Goal: Task Accomplishment & Management: Use online tool/utility

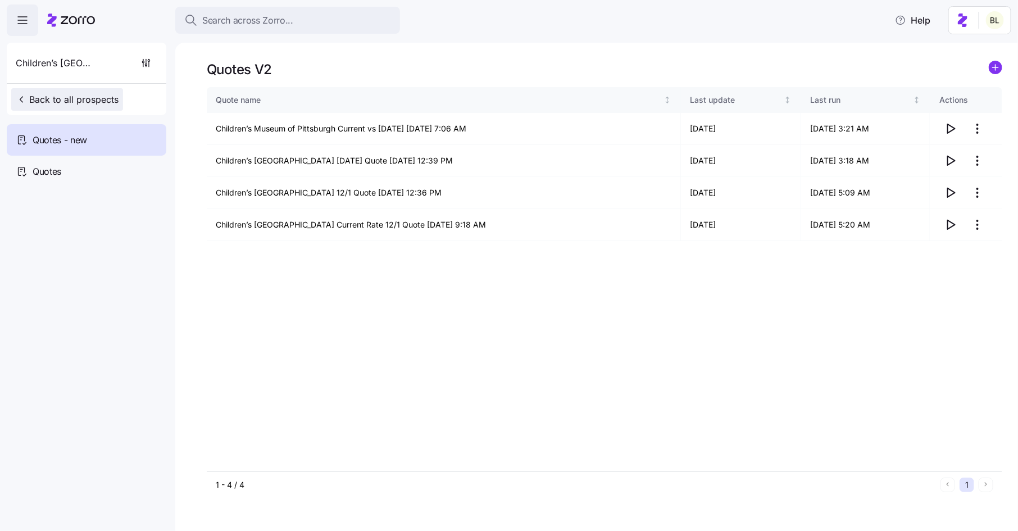
click at [90, 99] on span "Back to all prospects" at bounding box center [67, 99] width 103 height 13
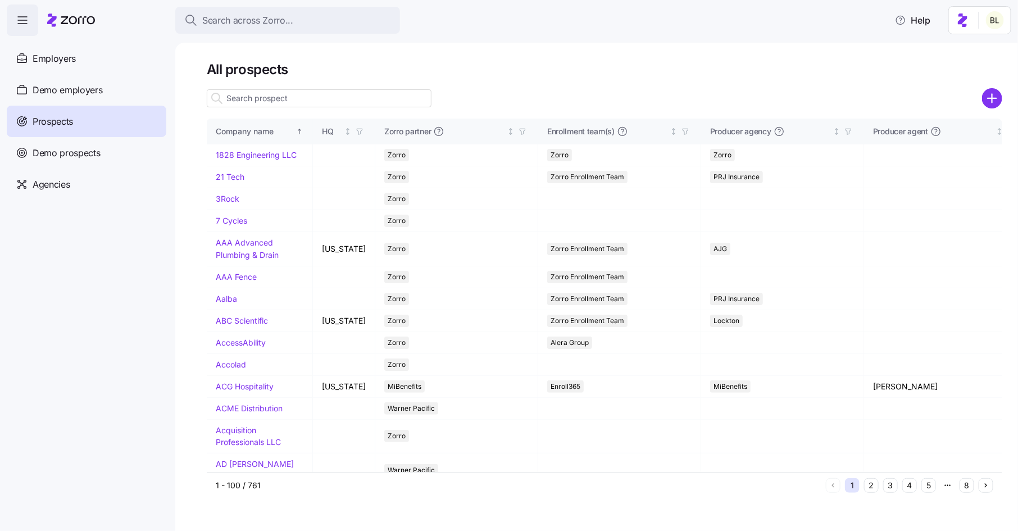
click at [52, 119] on span "Prospects" at bounding box center [53, 122] width 40 height 14
click at [243, 97] on input at bounding box center [319, 98] width 225 height 18
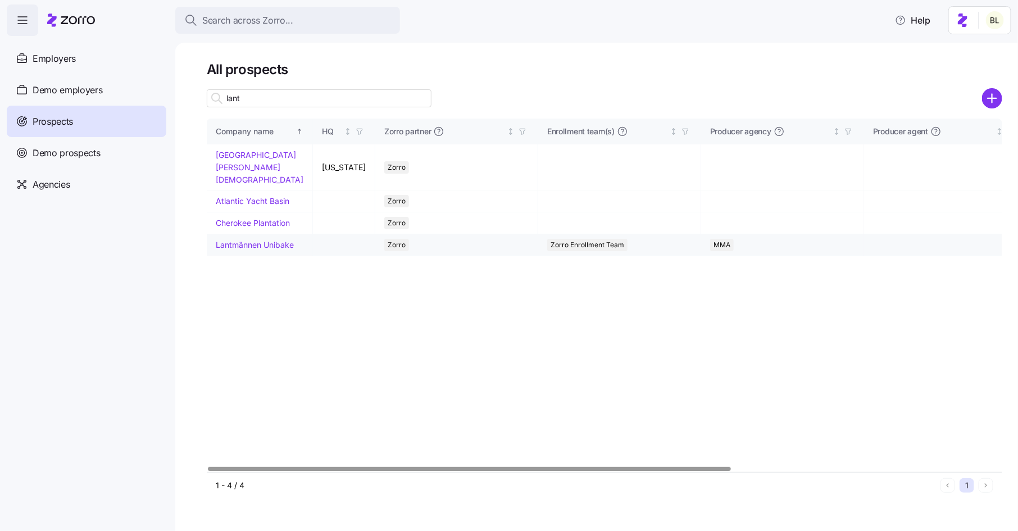
type input "lant"
click at [236, 249] on link "Lantmännen Unibake" at bounding box center [255, 245] width 78 height 10
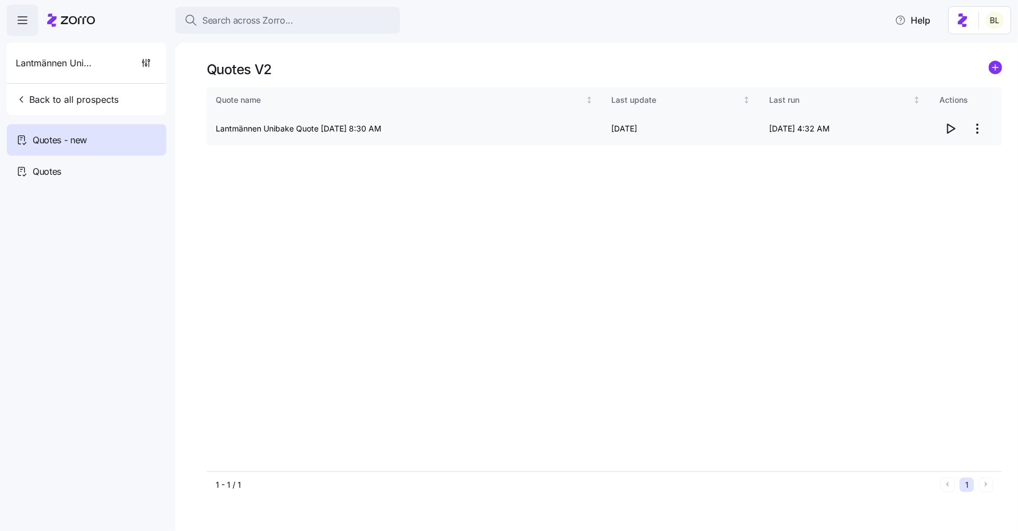
click at [952, 132] on icon "button" at bounding box center [950, 128] width 13 height 13
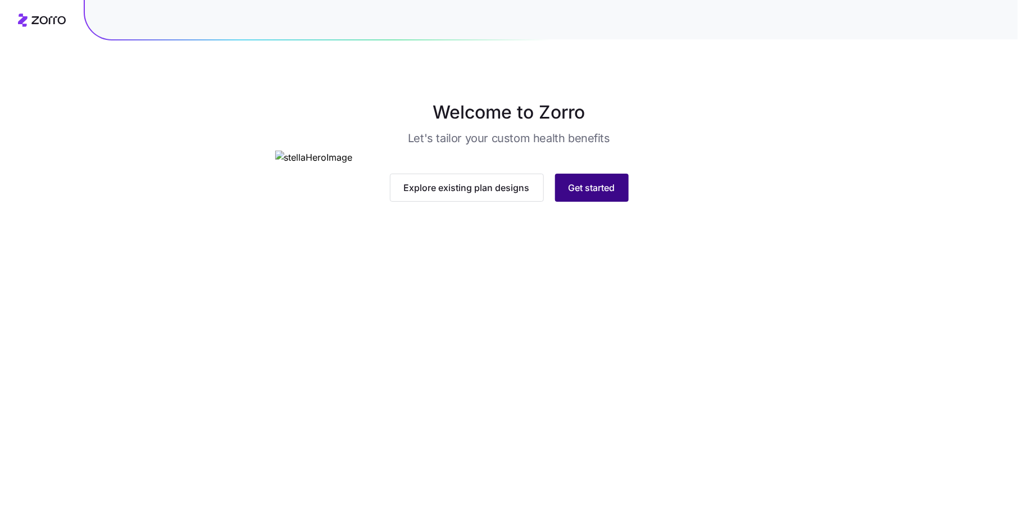
click at [593, 194] on span "Get started" at bounding box center [592, 187] width 47 height 13
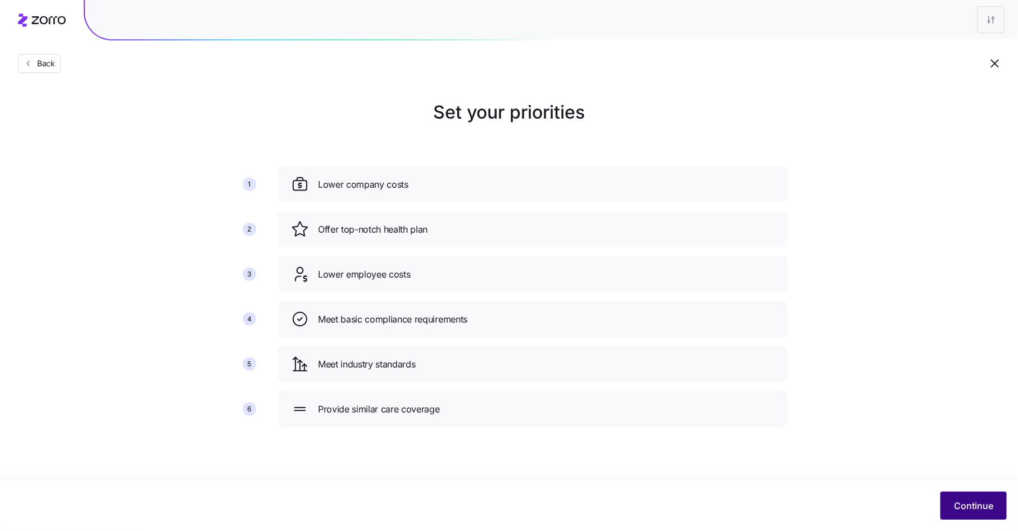
click at [975, 511] on span "Continue" at bounding box center [973, 505] width 39 height 13
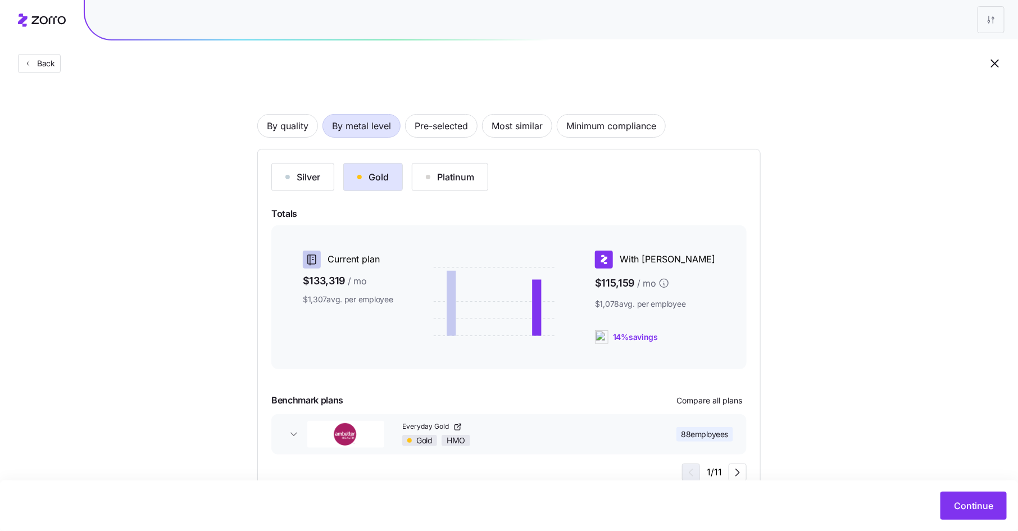
scroll to position [57, 0]
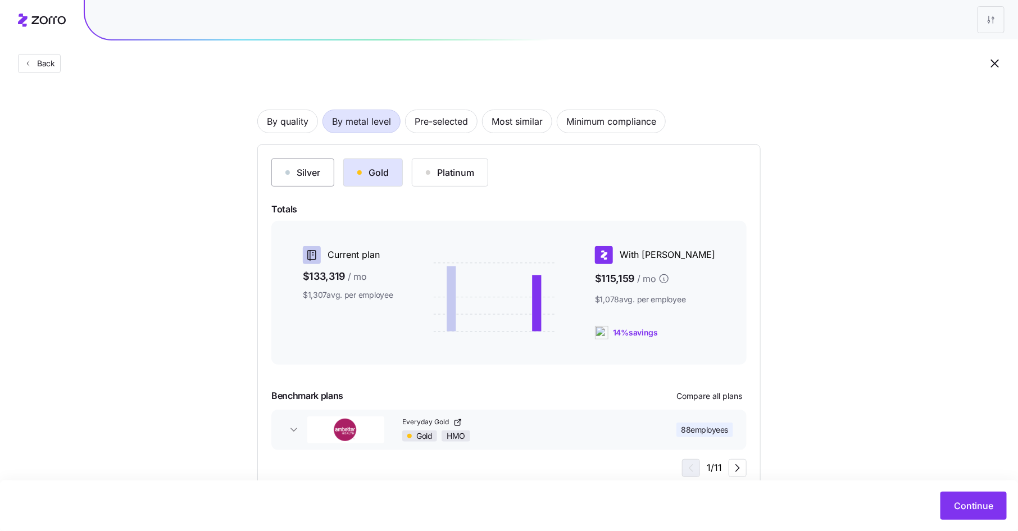
click at [311, 173] on div "Silver" at bounding box center [302, 172] width 35 height 13
click at [375, 162] on button "Gold" at bounding box center [373, 172] width 60 height 28
click at [713, 392] on span "Compare all plans" at bounding box center [709, 395] width 66 height 11
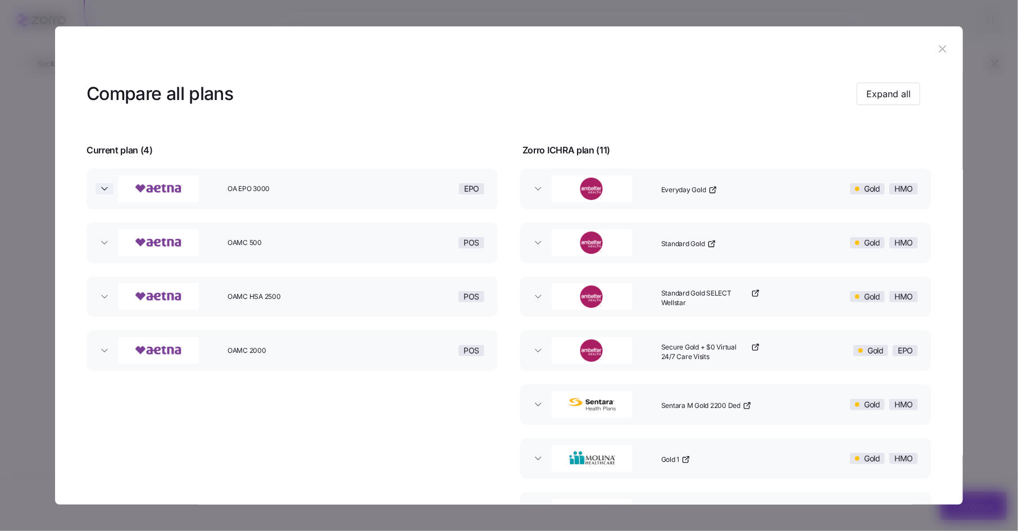
click at [107, 186] on icon "button" at bounding box center [104, 188] width 11 height 11
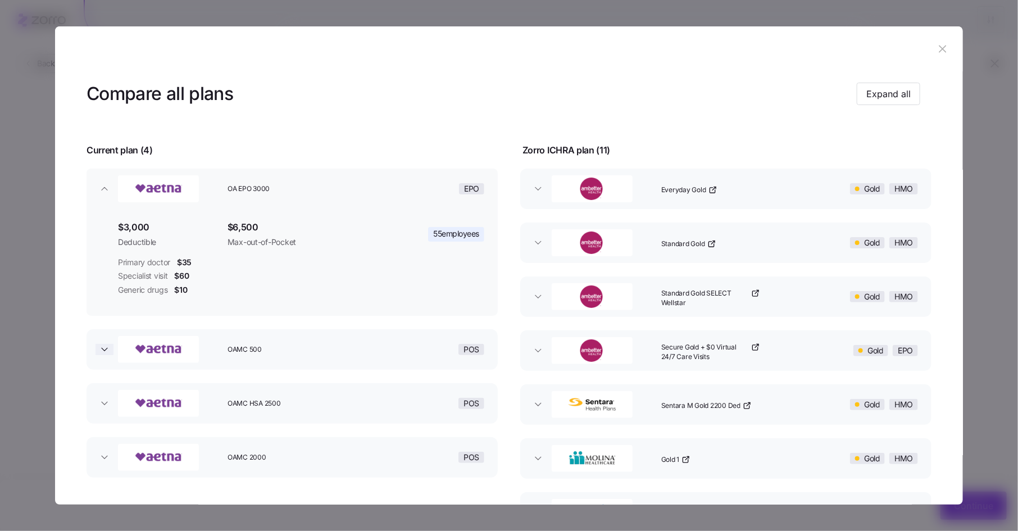
click at [110, 354] on span "button" at bounding box center [105, 349] width 18 height 11
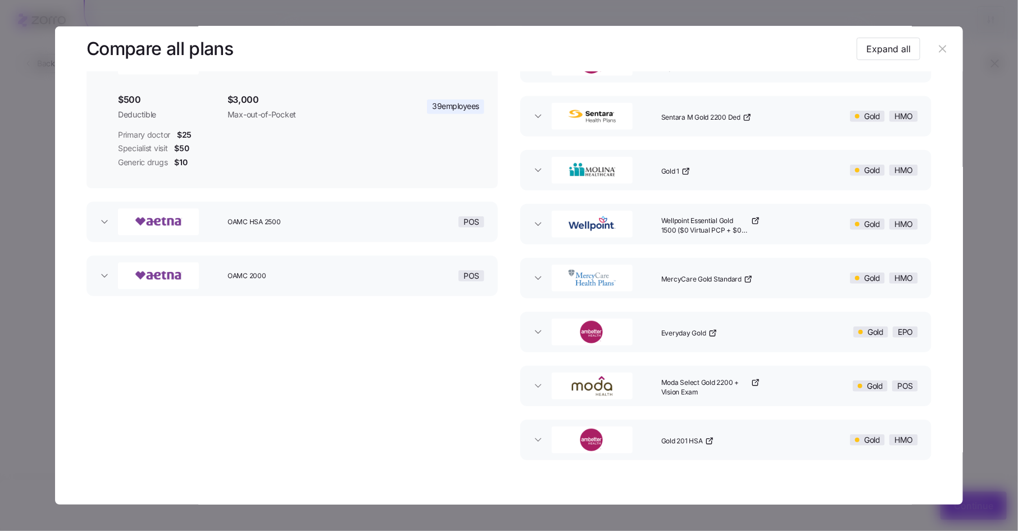
scroll to position [302, 0]
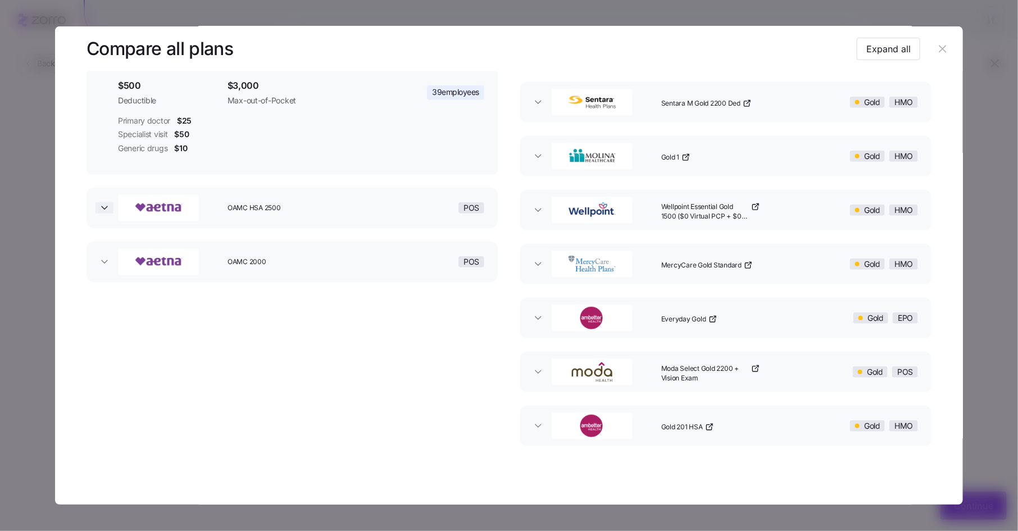
click at [105, 205] on icon "button" at bounding box center [104, 207] width 11 height 11
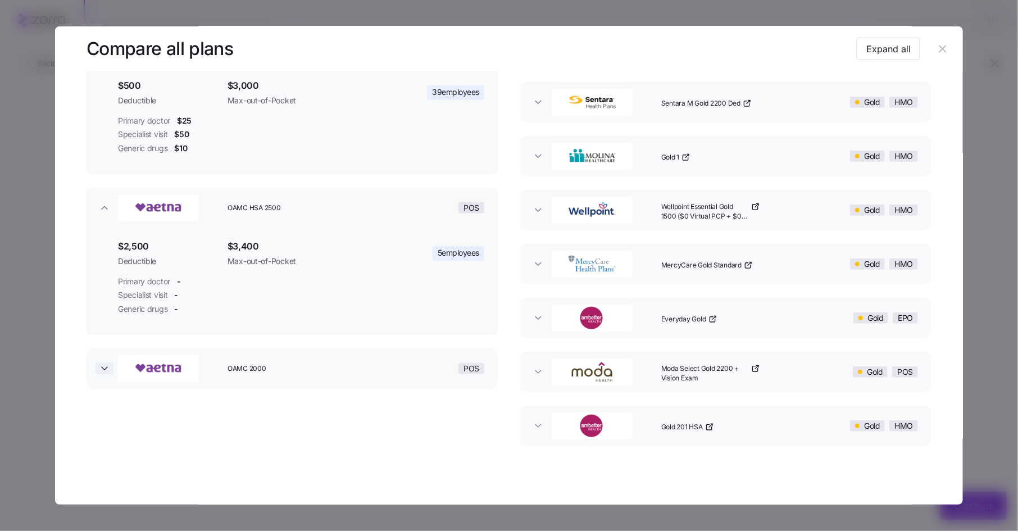
click at [108, 363] on icon "button" at bounding box center [104, 368] width 11 height 11
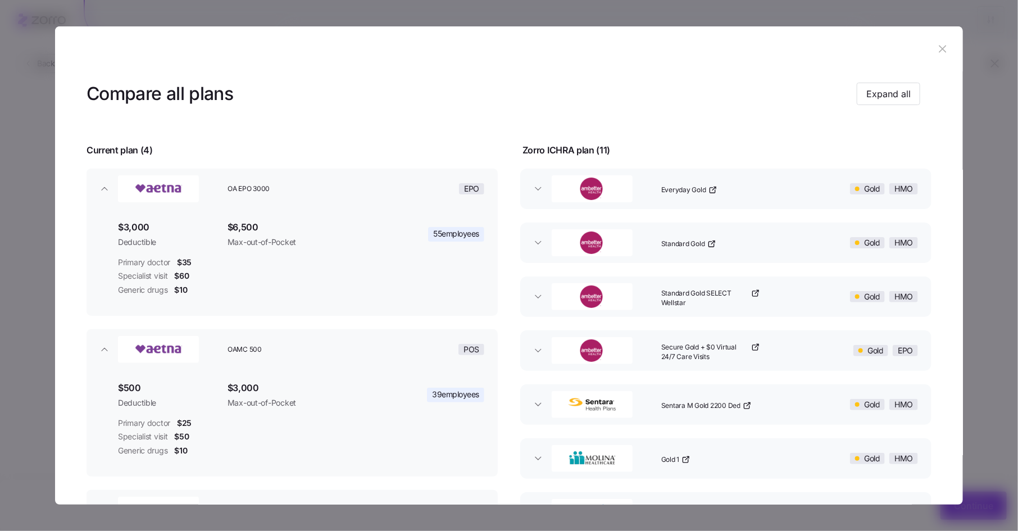
scroll to position [19, 0]
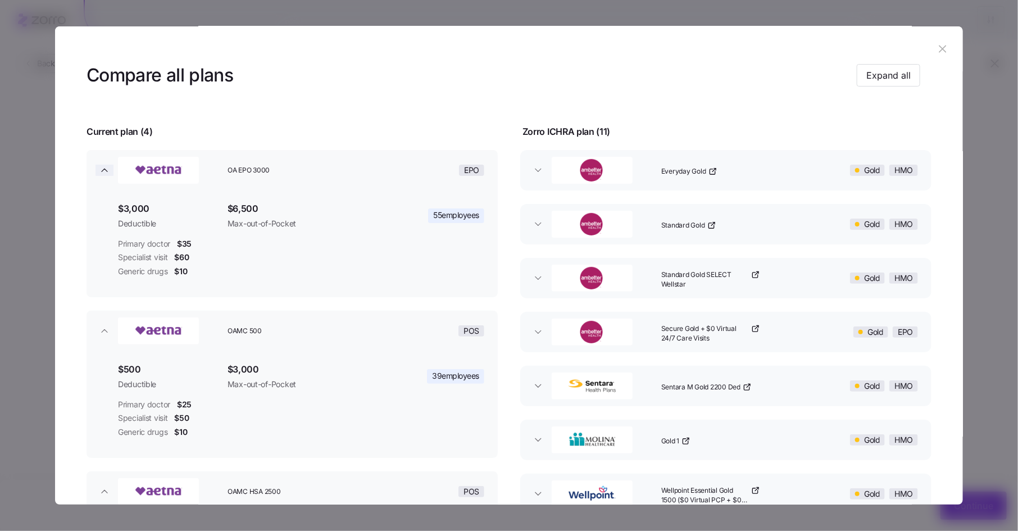
click at [103, 172] on icon "button" at bounding box center [104, 170] width 11 height 11
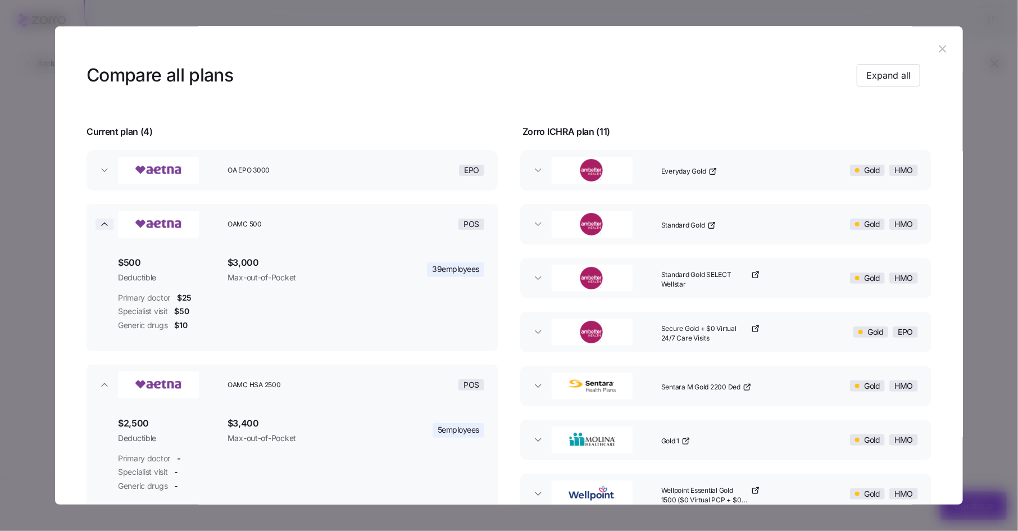
click at [103, 219] on icon "button" at bounding box center [104, 224] width 11 height 11
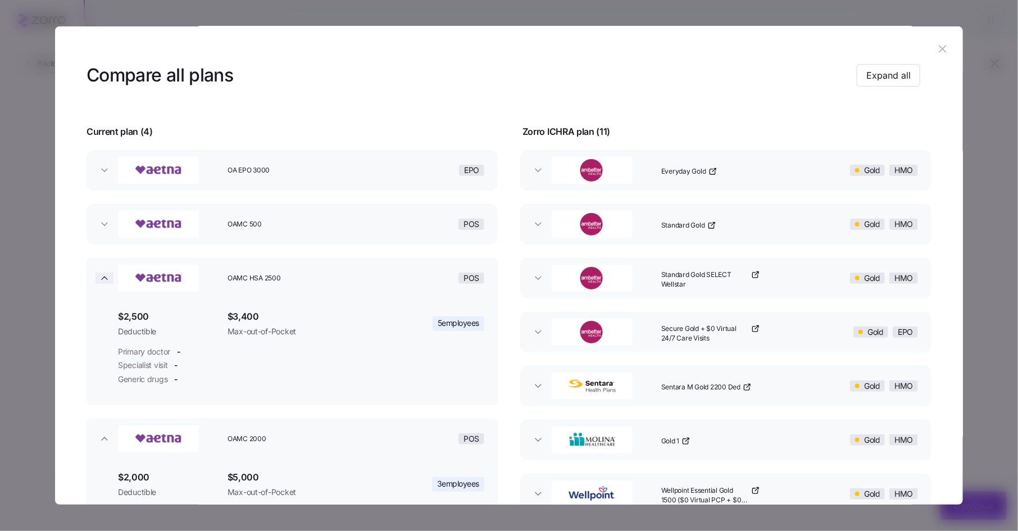
click at [103, 273] on icon "button" at bounding box center [104, 277] width 11 height 11
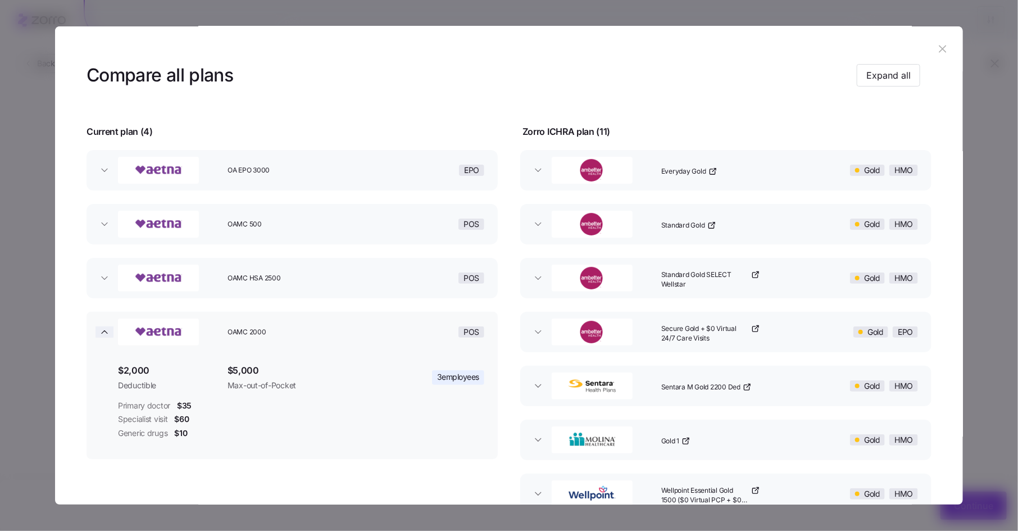
click at [104, 332] on icon "button" at bounding box center [105, 332] width 6 height 3
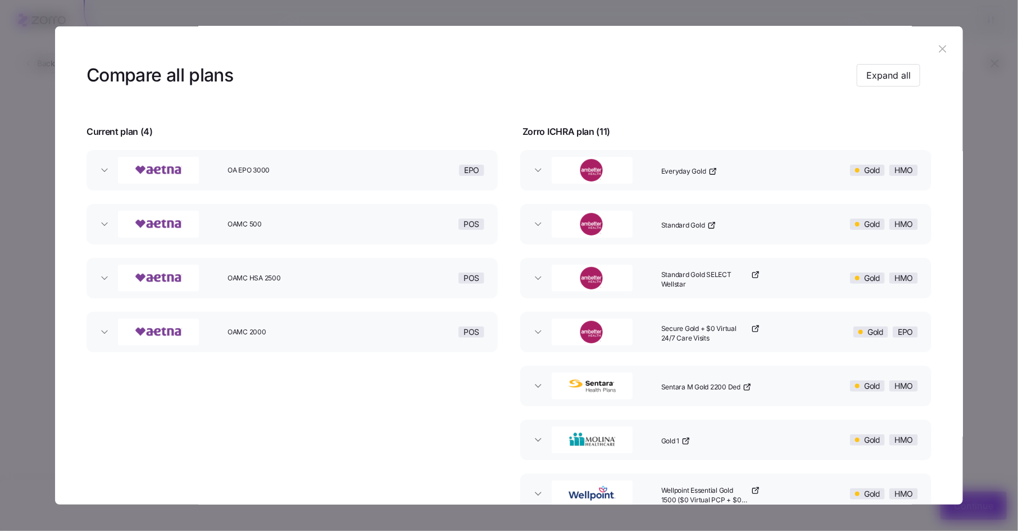
click at [939, 49] on icon "button" at bounding box center [942, 49] width 7 height 7
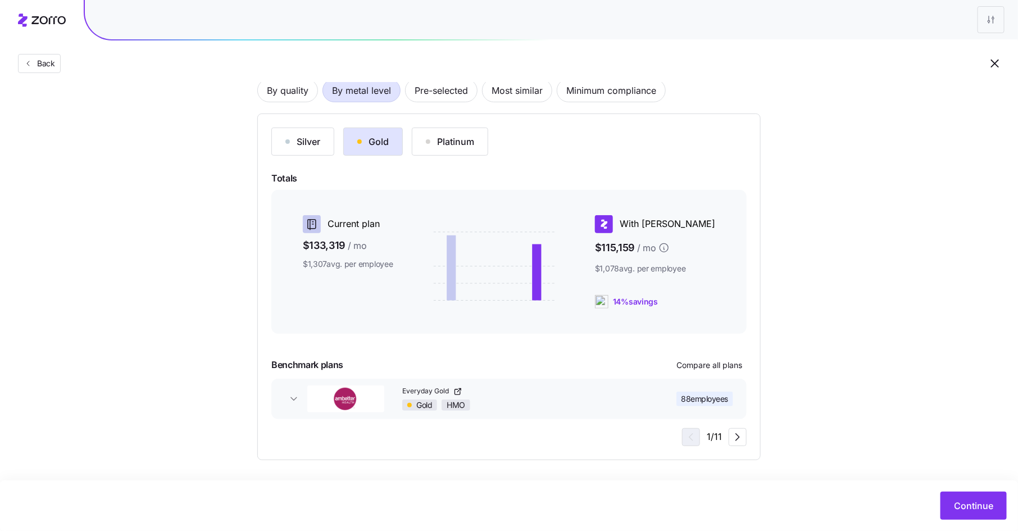
scroll to position [88, 0]
click at [553, 131] on div "Silver Gold Platinum" at bounding box center [508, 142] width 475 height 28
click at [597, 89] on span "Minimum compliance" at bounding box center [611, 90] width 90 height 22
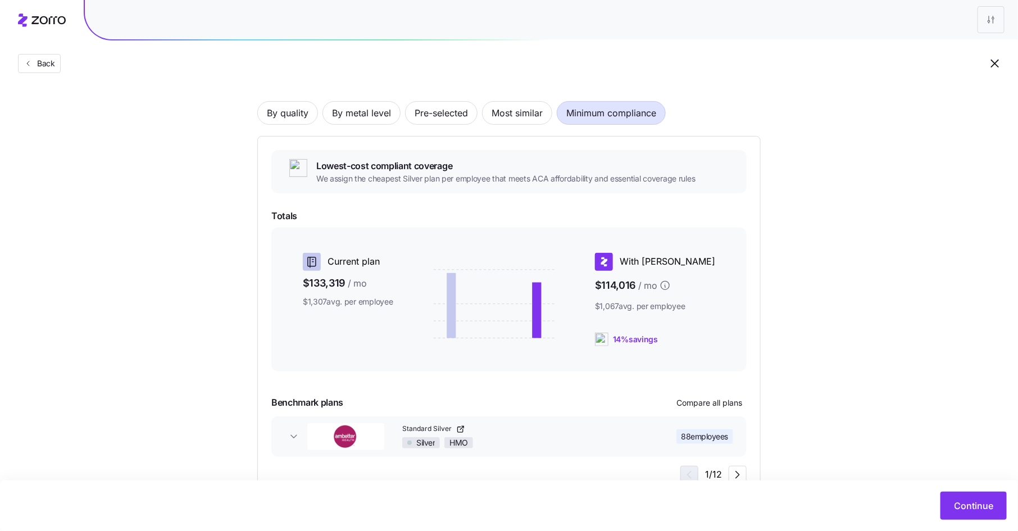
scroll to position [67, 0]
click at [363, 113] on span "By metal level" at bounding box center [361, 111] width 59 height 22
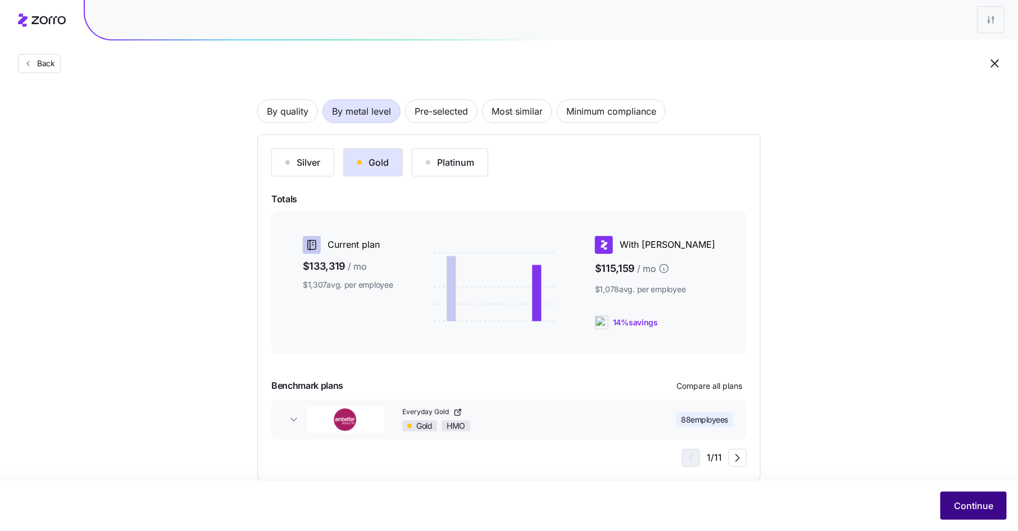
click at [983, 501] on span "Continue" at bounding box center [973, 505] width 39 height 13
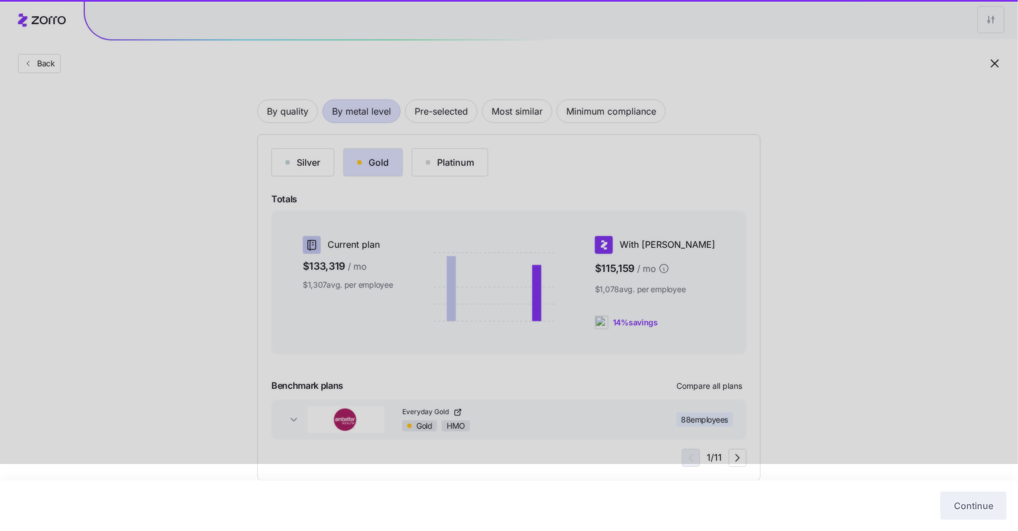
scroll to position [79, 0]
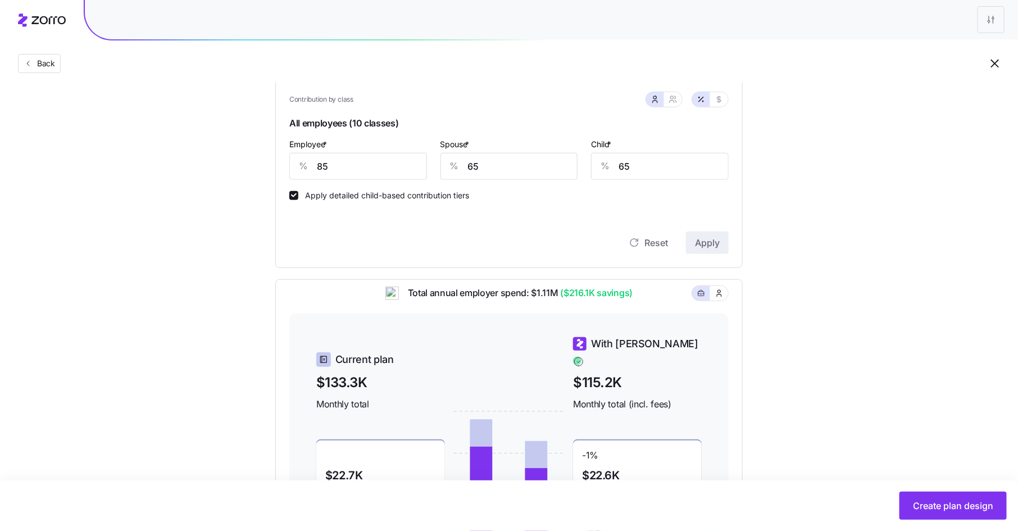
scroll to position [248, 0]
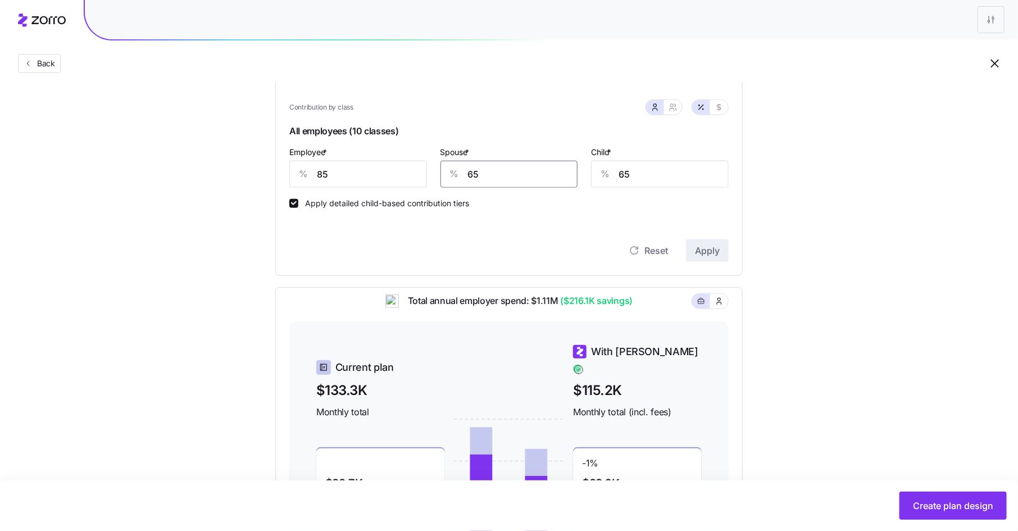
click at [475, 175] on input "65" at bounding box center [509, 174] width 138 height 27
type input "70"
click at [729, 253] on button "Apply" at bounding box center [707, 250] width 43 height 22
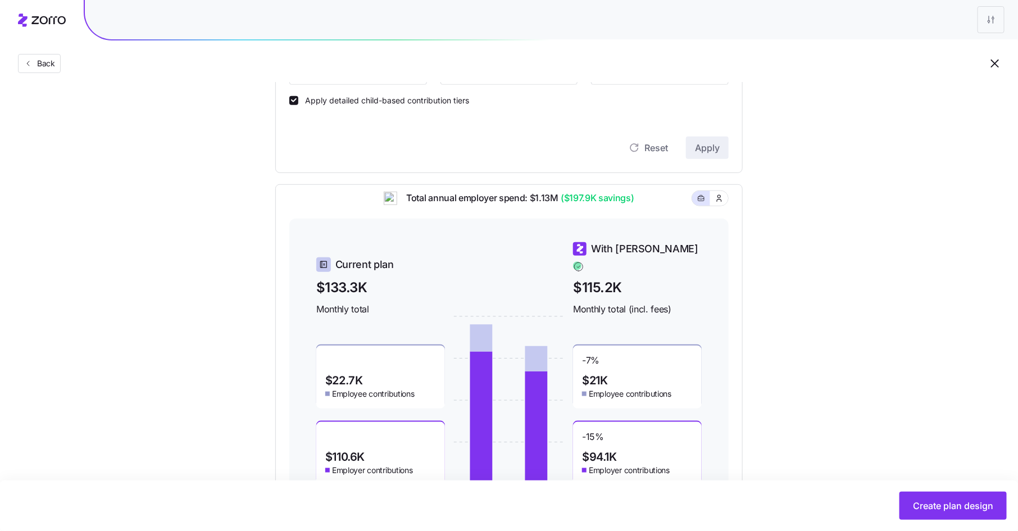
scroll to position [406, 0]
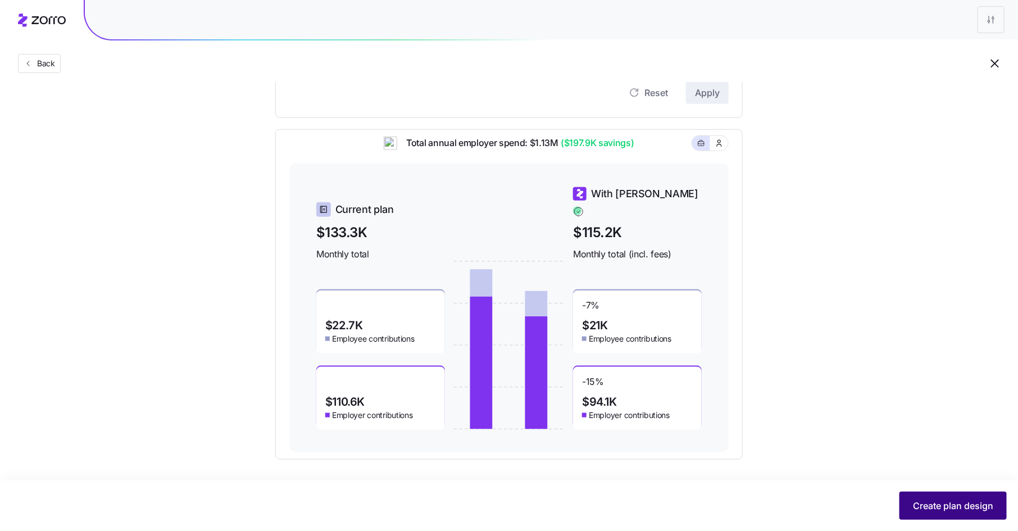
click at [944, 502] on span "Create plan design" at bounding box center [953, 505] width 80 height 13
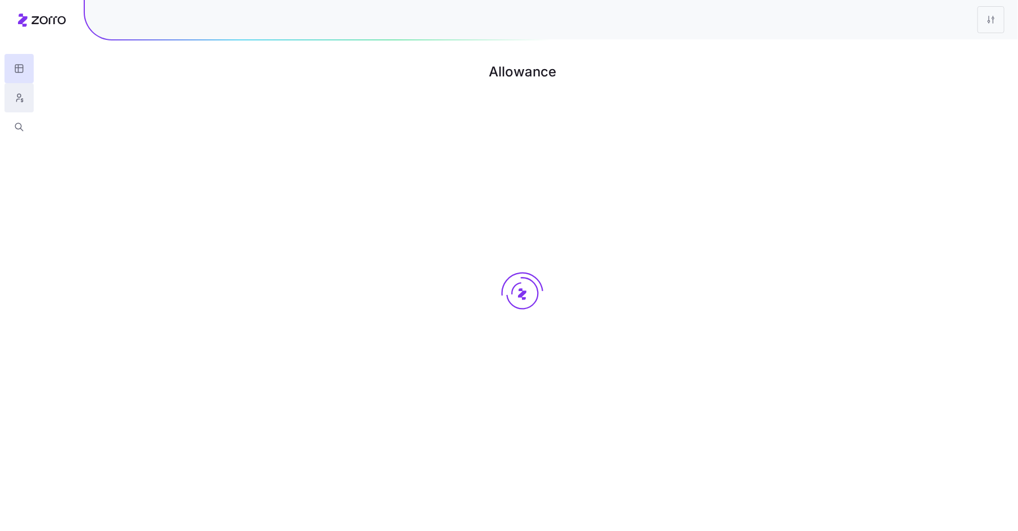
click at [17, 98] on icon "button" at bounding box center [19, 97] width 10 height 11
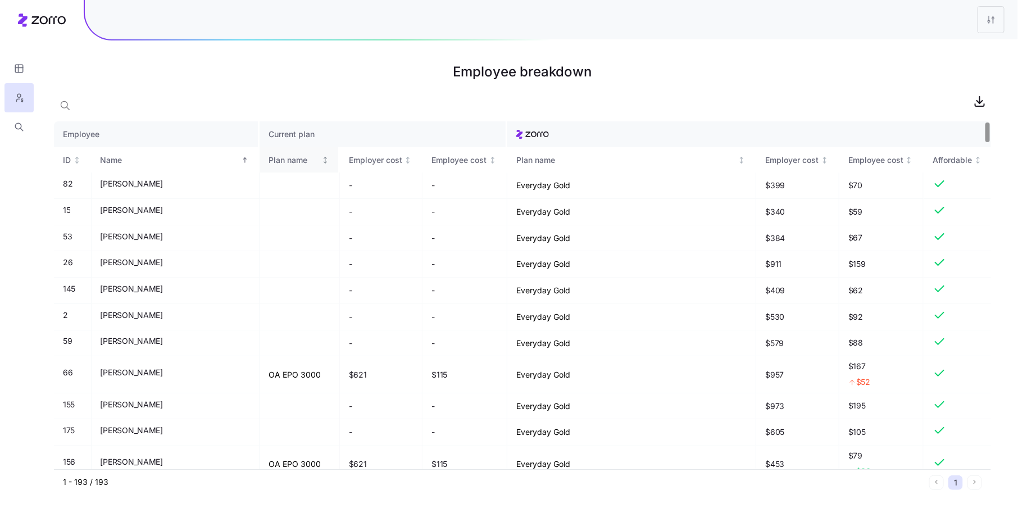
click at [260, 166] on th "Plan name" at bounding box center [300, 160] width 80 height 26
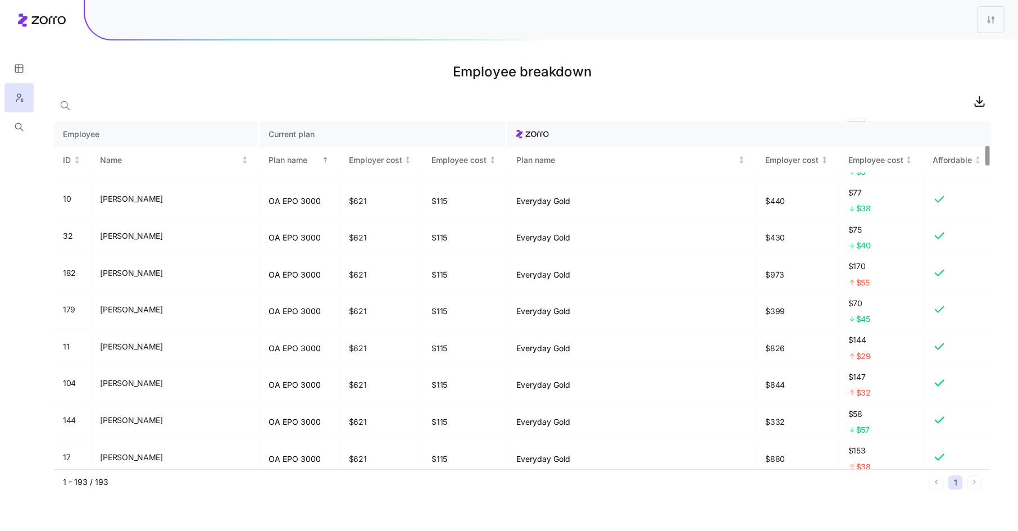
scroll to position [344, 0]
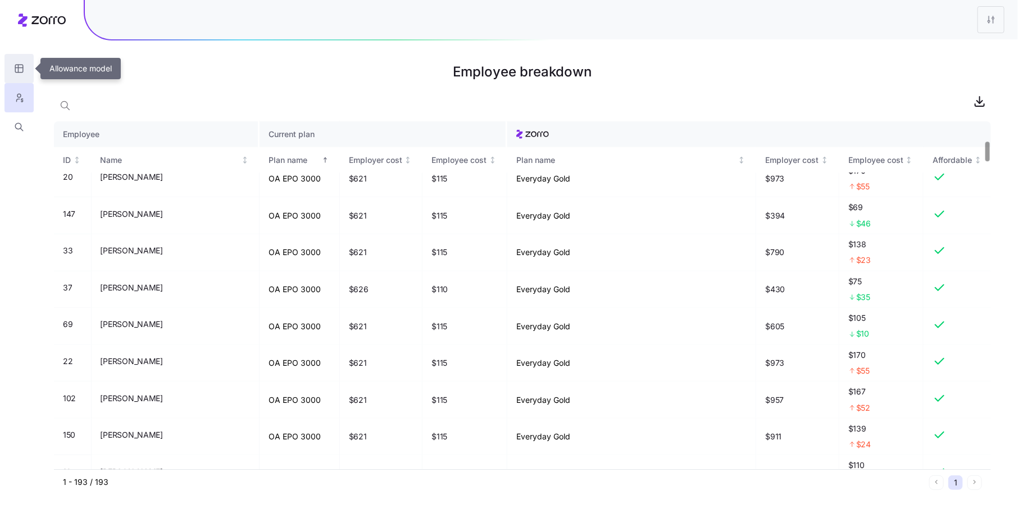
click at [21, 67] on icon "button" at bounding box center [19, 68] width 10 height 11
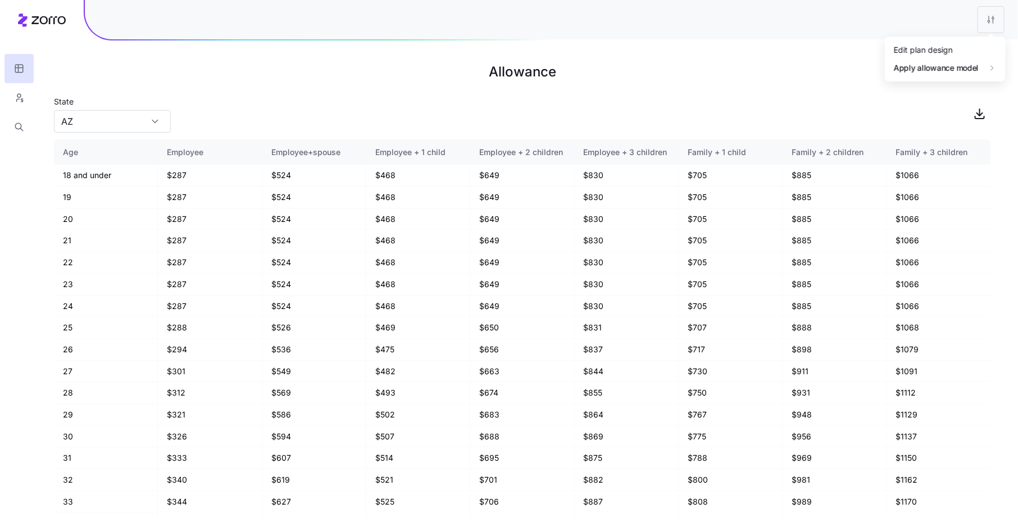
click at [994, 24] on html "Allowance State [US_STATE] Age Employee Employee+spouse Employee + 1 child Empl…" at bounding box center [509, 265] width 1018 height 531
click at [969, 43] on div "Edit plan design" at bounding box center [945, 50] width 112 height 18
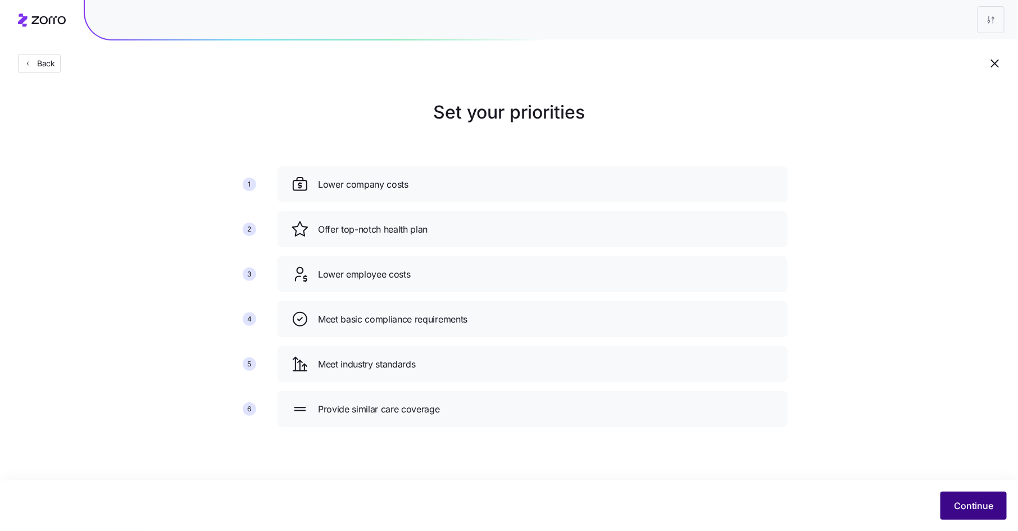
click at [964, 493] on button "Continue" at bounding box center [973, 506] width 66 height 28
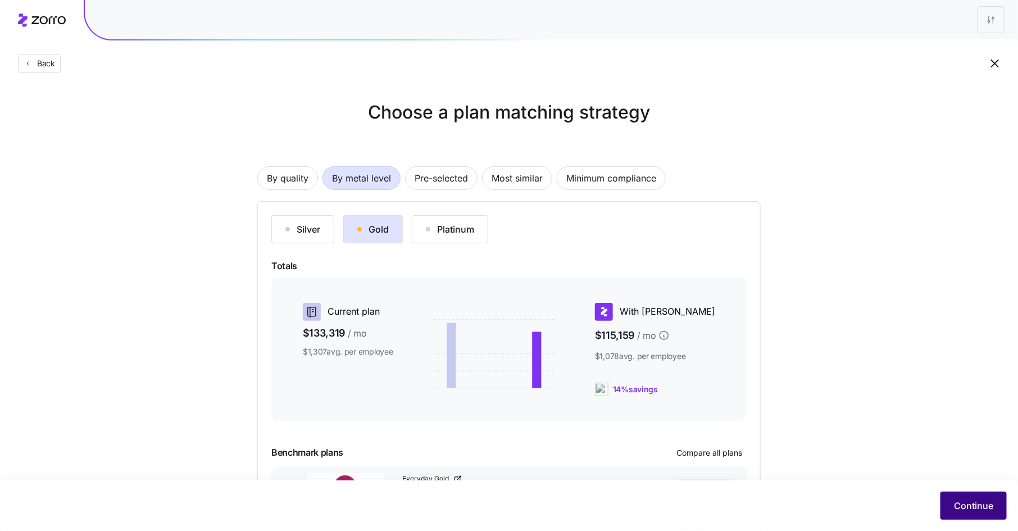
click at [960, 504] on span "Continue" at bounding box center [973, 505] width 39 height 13
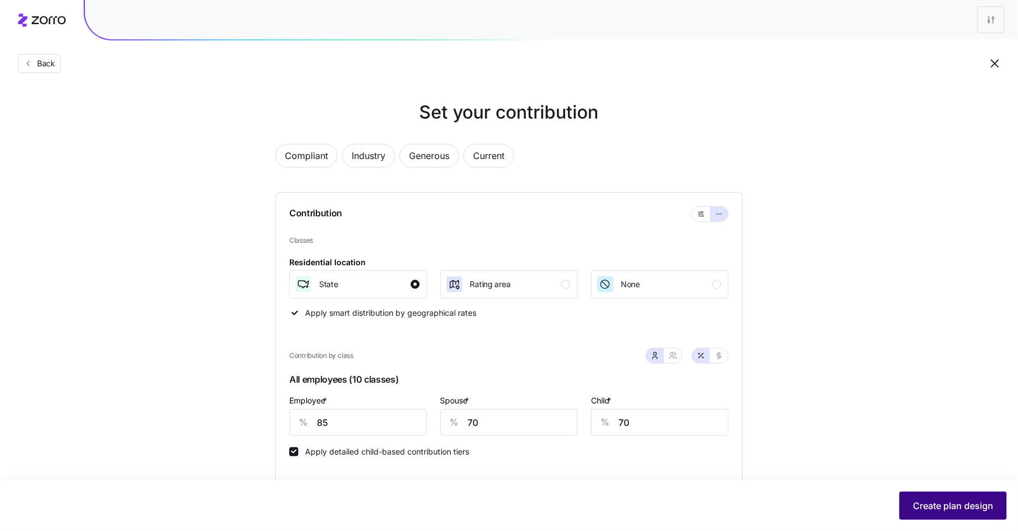
click at [933, 503] on span "Create plan design" at bounding box center [953, 505] width 80 height 13
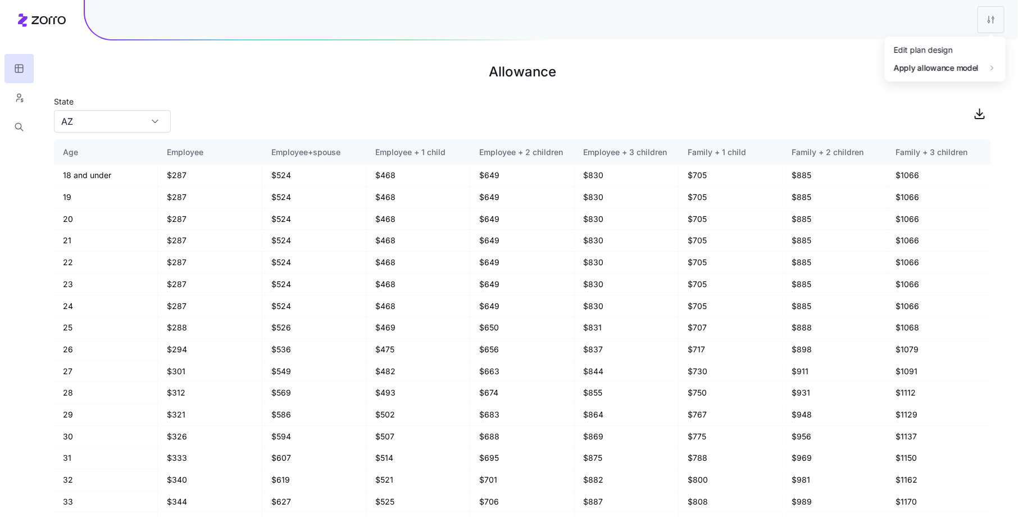
click at [989, 16] on html "Allowance State [US_STATE] Age Employee Employee+spouse Employee + 1 child Empl…" at bounding box center [509, 265] width 1018 height 531
click at [972, 47] on div "Edit plan design" at bounding box center [945, 50] width 112 height 18
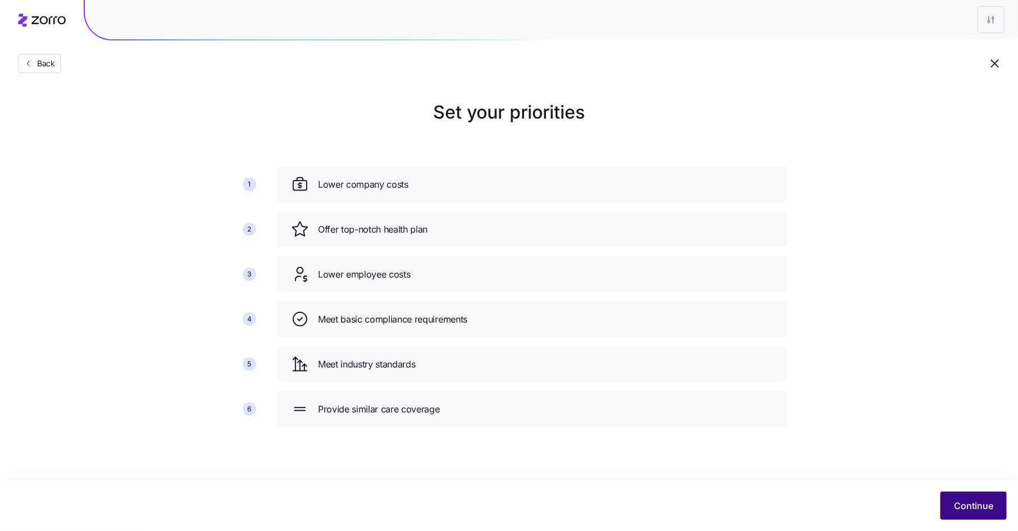
click at [956, 504] on span "Continue" at bounding box center [973, 505] width 39 height 13
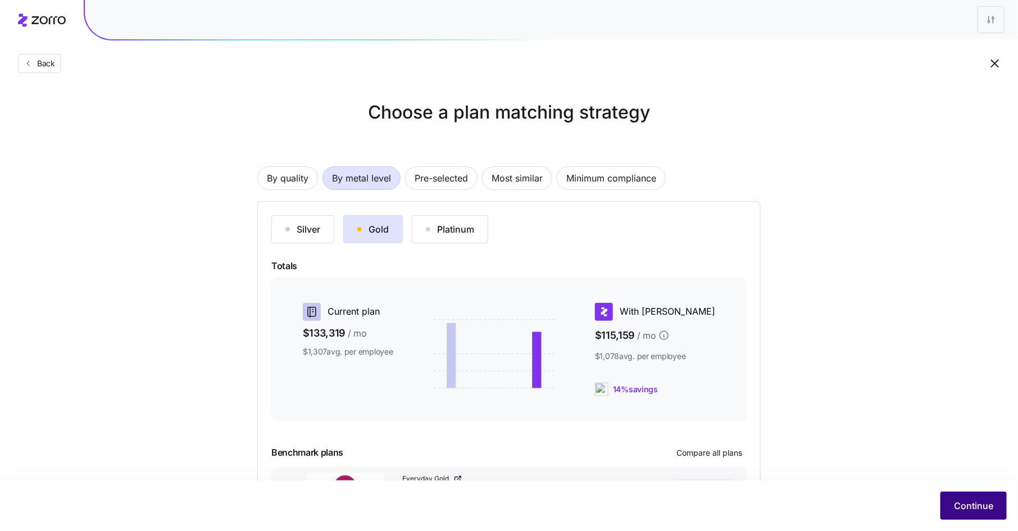
click at [966, 500] on span "Continue" at bounding box center [973, 505] width 39 height 13
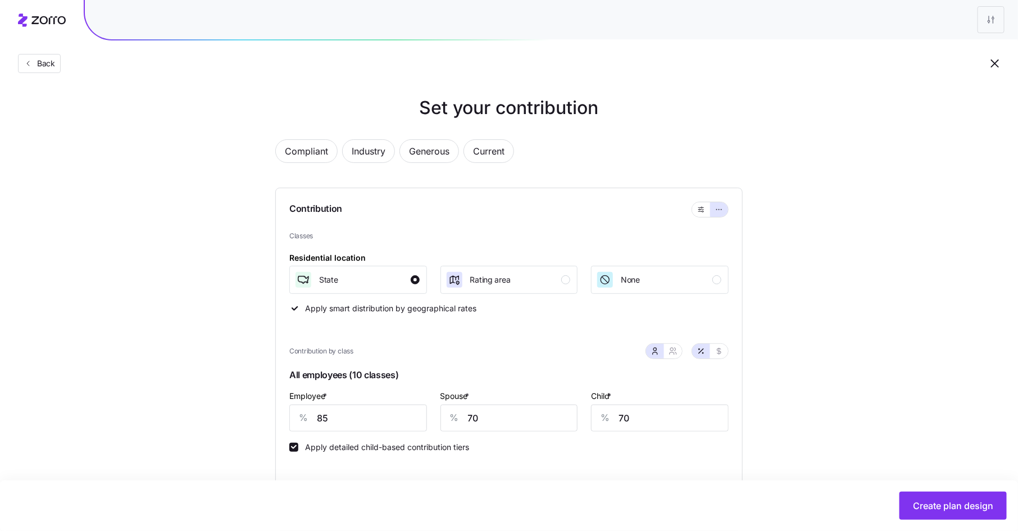
scroll to position [52, 0]
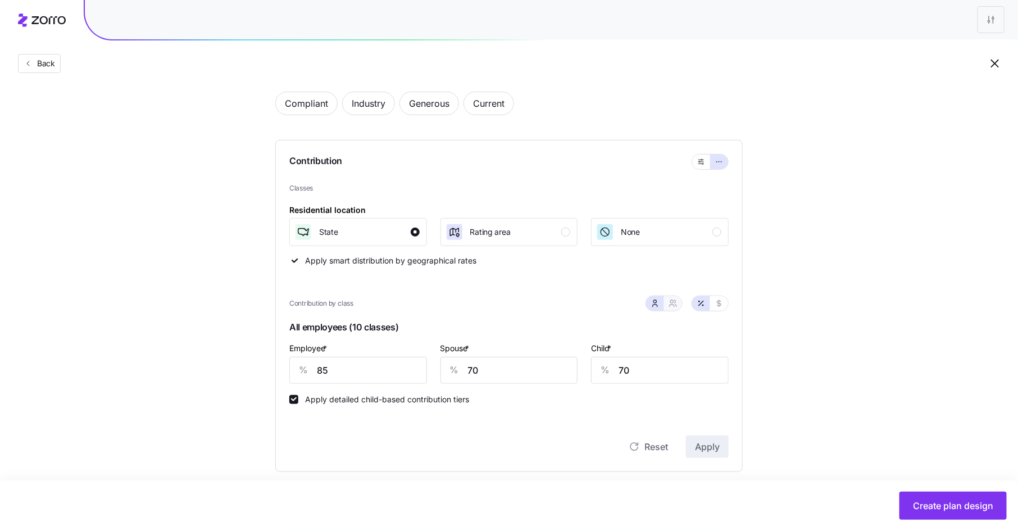
click at [675, 305] on icon "button" at bounding box center [673, 303] width 9 height 9
type input "78"
type input "79"
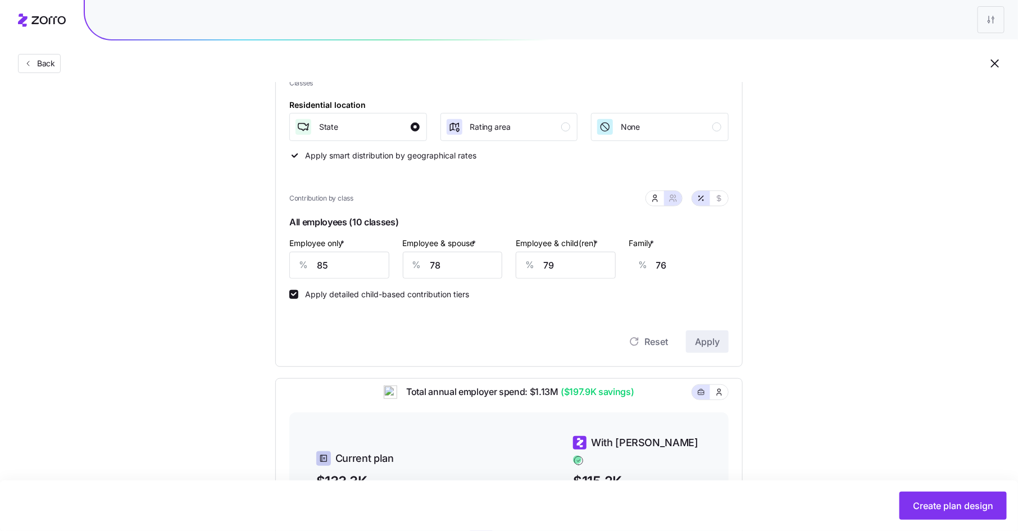
scroll to position [0, 0]
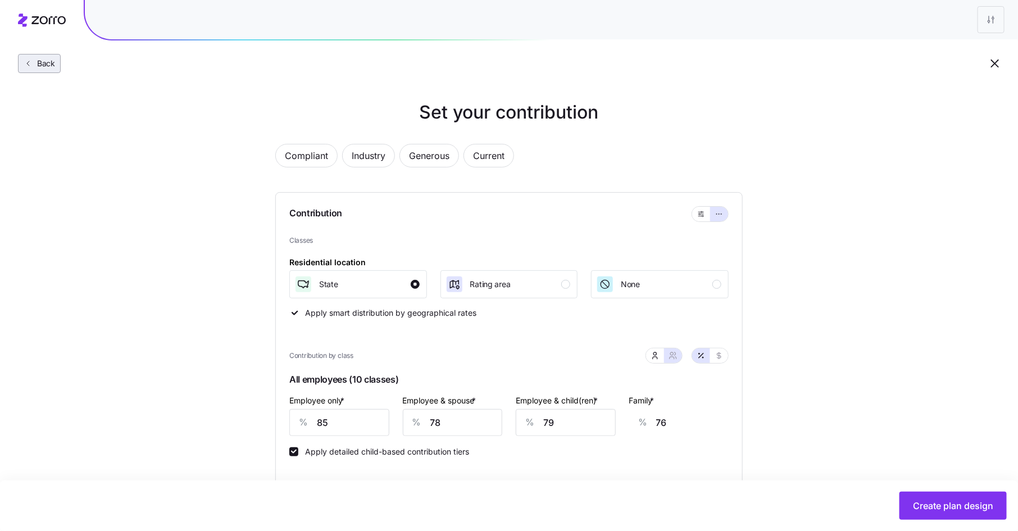
click at [42, 70] on button "Back" at bounding box center [39, 63] width 43 height 19
